Goal: Information Seeking & Learning: Check status

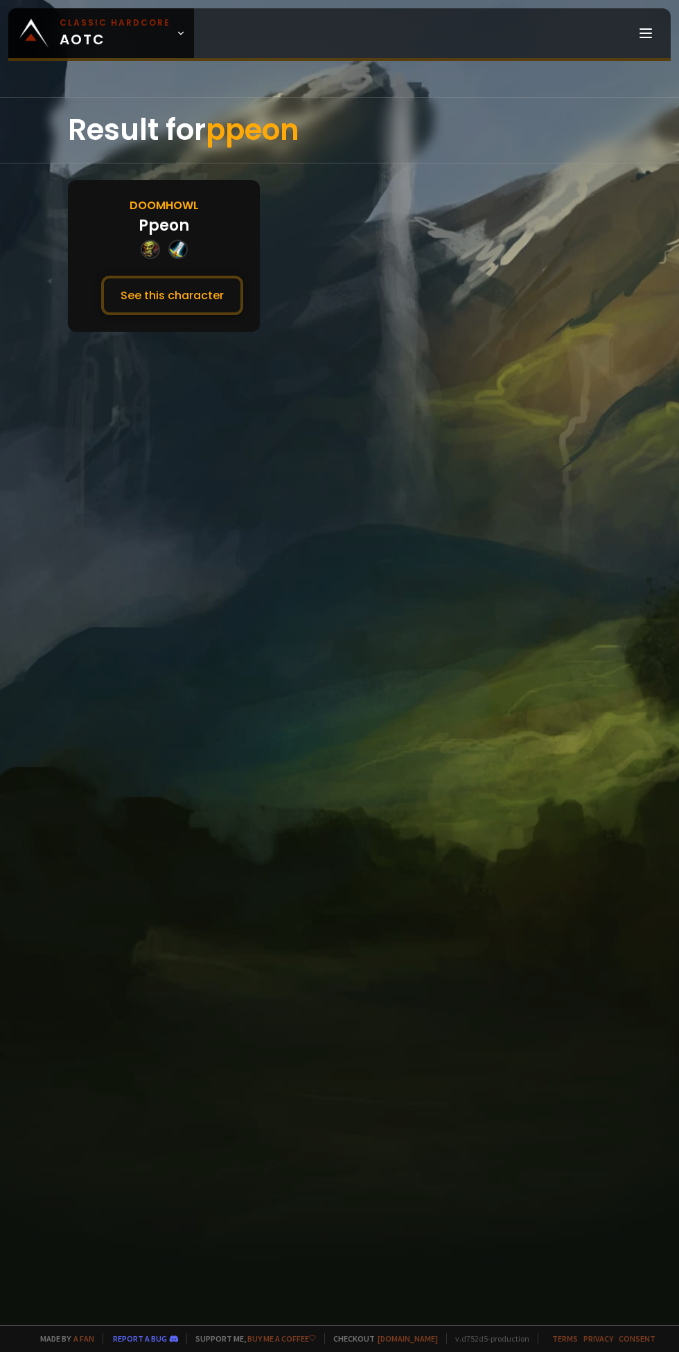
click at [175, 305] on button "See this character" at bounding box center [172, 295] width 142 height 39
click at [204, 294] on button "See this character" at bounding box center [172, 295] width 142 height 39
